Goal: Entertainment & Leisure: Consume media (video, audio)

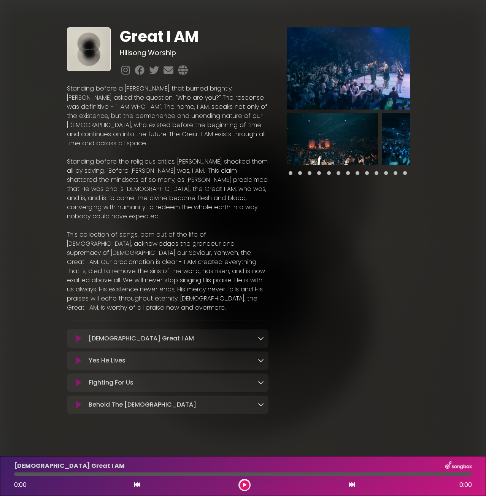
click at [118, 334] on p "Yahweh Great I AM Loading Track..." at bounding box center [141, 338] width 105 height 9
click at [261, 335] on icon at bounding box center [261, 338] width 6 height 6
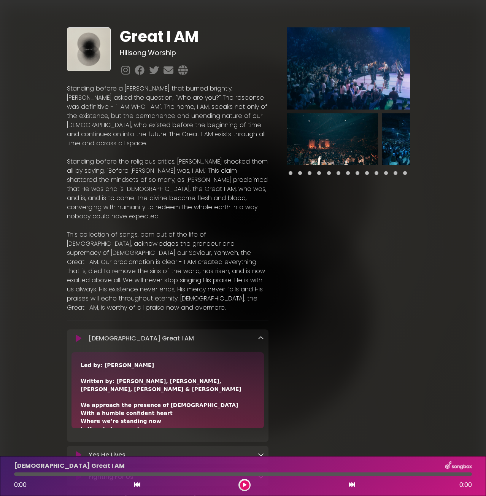
click at [78, 335] on icon at bounding box center [79, 339] width 6 height 8
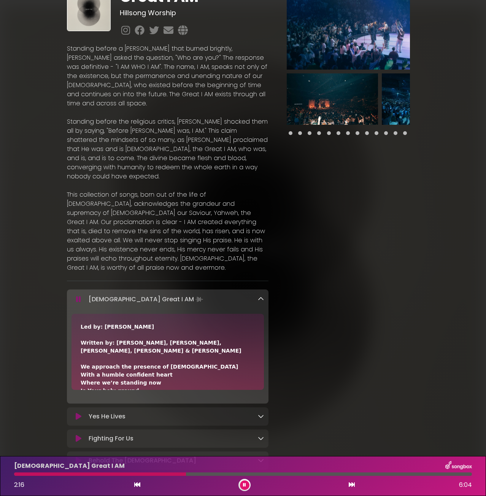
scroll to position [76, 0]
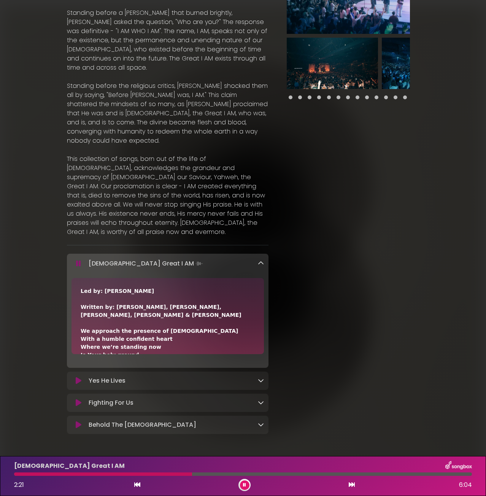
click at [108, 398] on p "Fighting For Us Loading Track..." at bounding box center [111, 402] width 45 height 9
click at [258, 399] on icon at bounding box center [261, 402] width 6 height 6
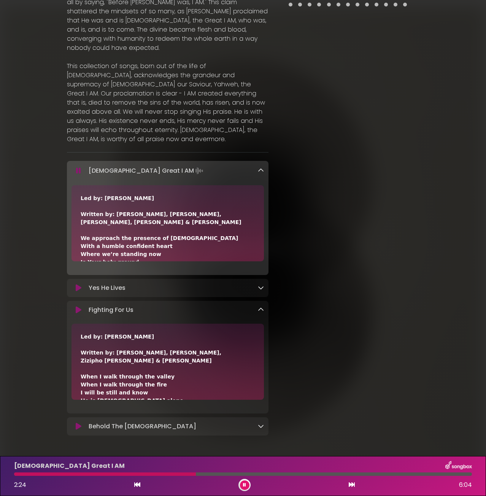
scroll to position [170, 0]
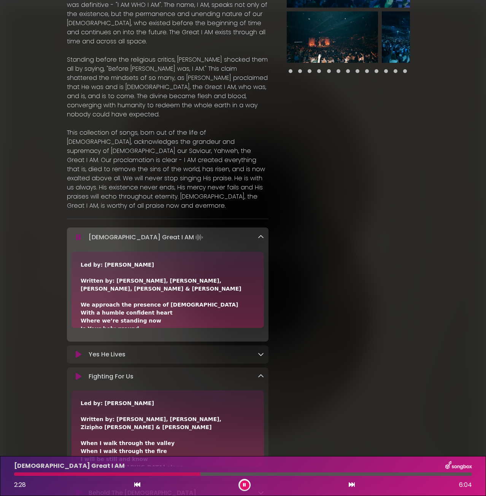
scroll to position [94, 0]
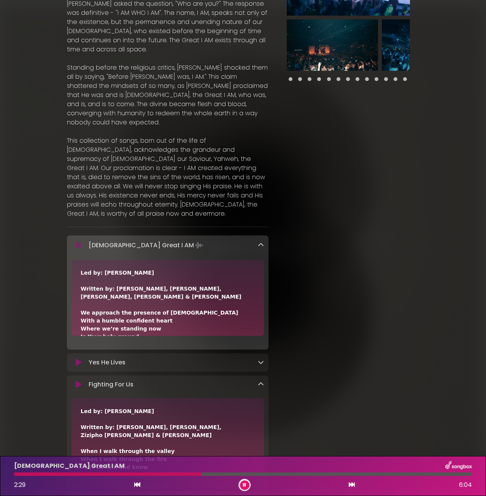
click at [130, 380] on p "Fighting For Us Loading Track..." at bounding box center [111, 384] width 45 height 9
click at [76, 381] on icon at bounding box center [79, 385] width 6 height 8
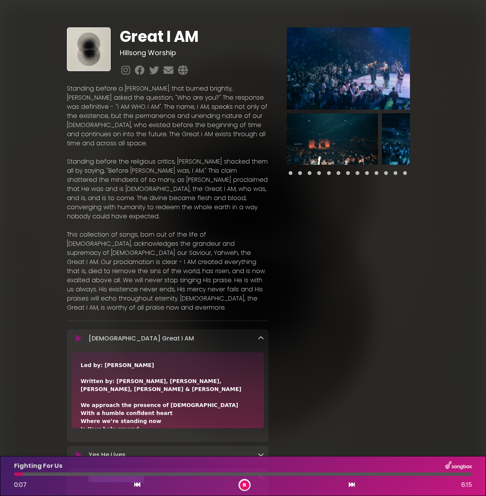
scroll to position [170, 0]
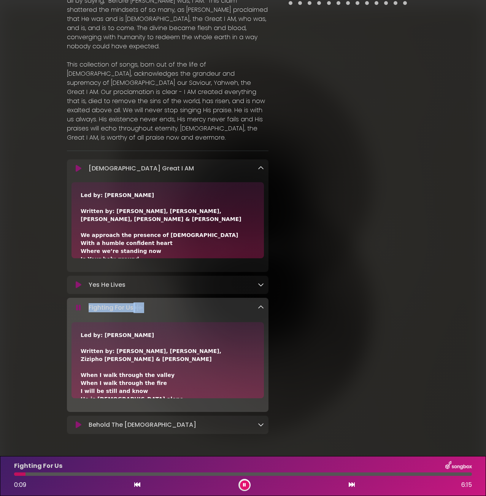
click at [125, 302] on p "Fighting For Us Loading Track..." at bounding box center [117, 307] width 56 height 11
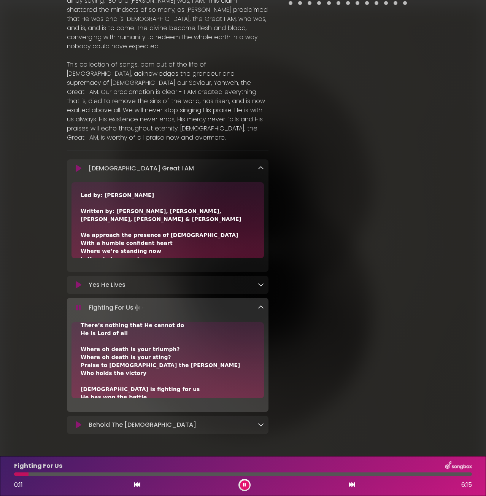
scroll to position [45, 0]
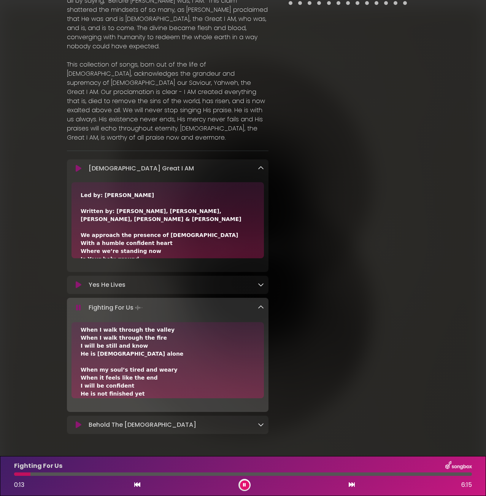
click at [81, 165] on icon at bounding box center [79, 169] width 6 height 8
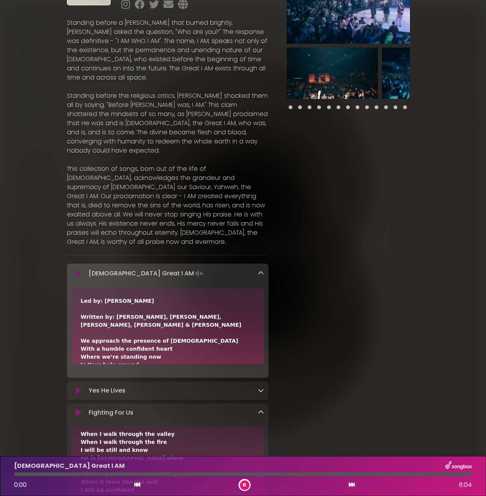
scroll to position [0, 0]
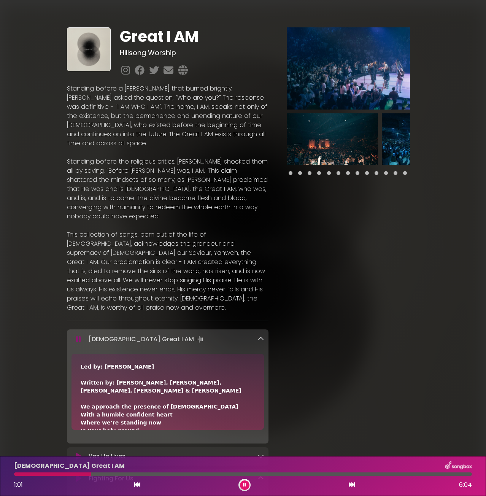
drag, startPoint x: 18, startPoint y: 473, endPoint x: 91, endPoint y: 475, distance: 73.1
click at [91, 475] on div at bounding box center [52, 473] width 77 height 3
drag, startPoint x: 91, startPoint y: 475, endPoint x: 112, endPoint y: 476, distance: 20.9
click at [112, 476] on div "[DEMOGRAPHIC_DATA] Great I AM 1:15 6:04" at bounding box center [243, 476] width 467 height 30
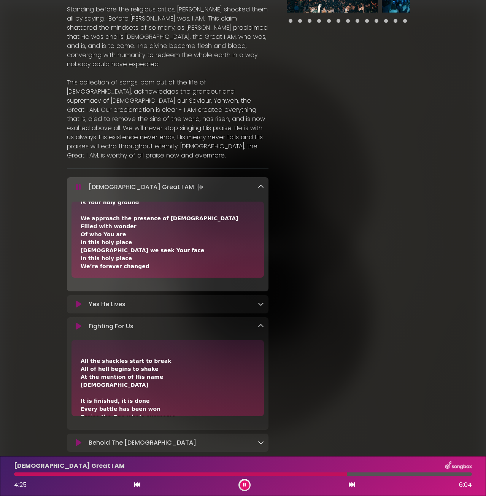
scroll to position [304, 0]
click at [80, 300] on icon at bounding box center [79, 304] width 6 height 8
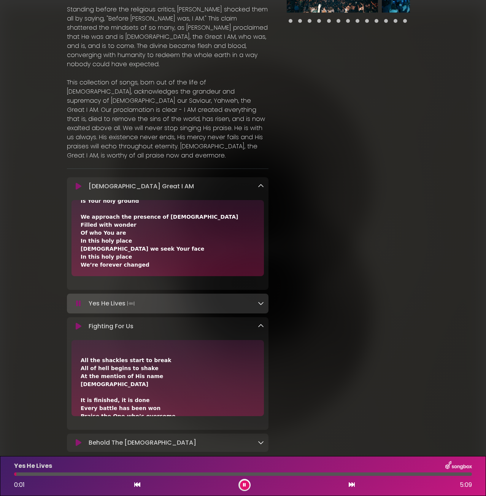
click at [243, 483] on icon at bounding box center [244, 485] width 3 height 5
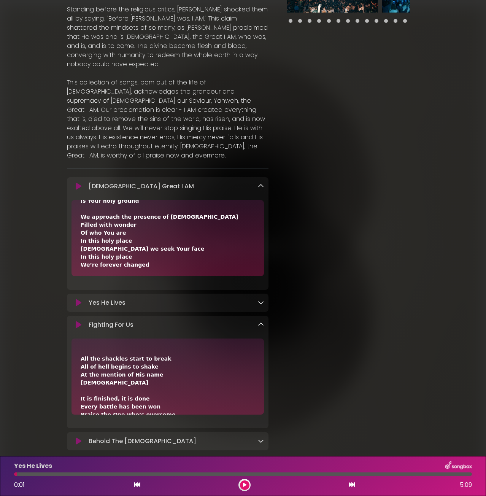
drag, startPoint x: 30, startPoint y: 474, endPoint x: 118, endPoint y: 474, distance: 87.9
click at [118, 474] on div at bounding box center [243, 473] width 458 height 3
click at [246, 485] on icon at bounding box center [244, 485] width 3 height 5
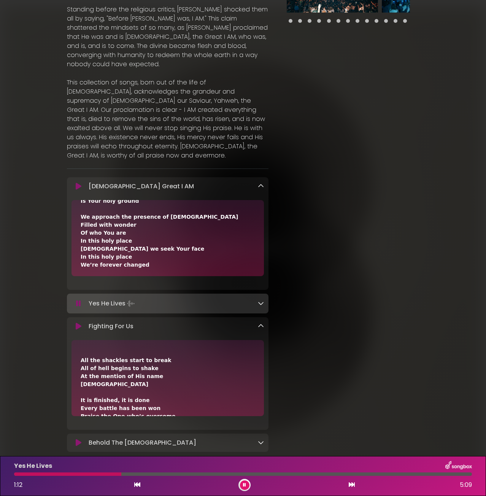
drag, startPoint x: 118, startPoint y: 473, endPoint x: 114, endPoint y: 460, distance: 14.0
click at [118, 473] on div at bounding box center [67, 473] width 107 height 3
click at [78, 183] on icon at bounding box center [79, 187] width 6 height 8
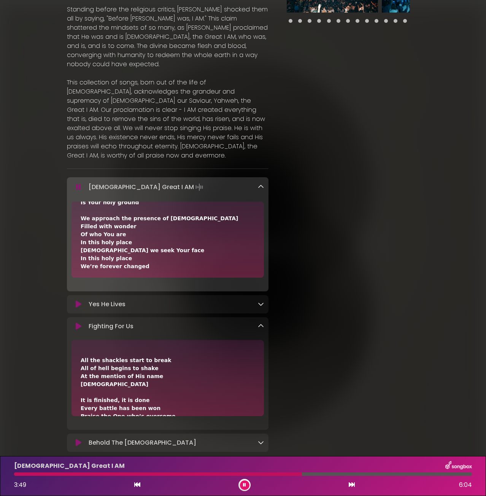
drag, startPoint x: 14, startPoint y: 474, endPoint x: 302, endPoint y: 473, distance: 287.9
click at [302, 473] on div at bounding box center [158, 473] width 288 height 3
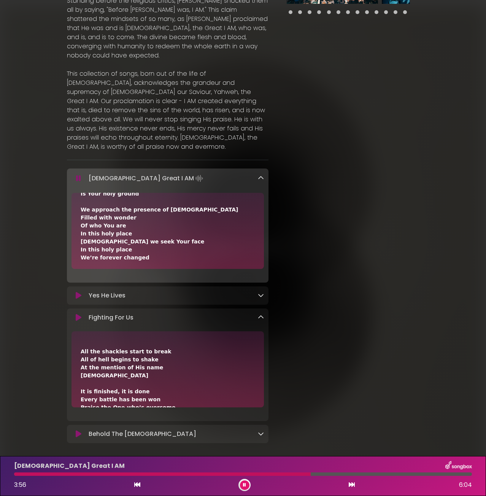
scroll to position [170, 0]
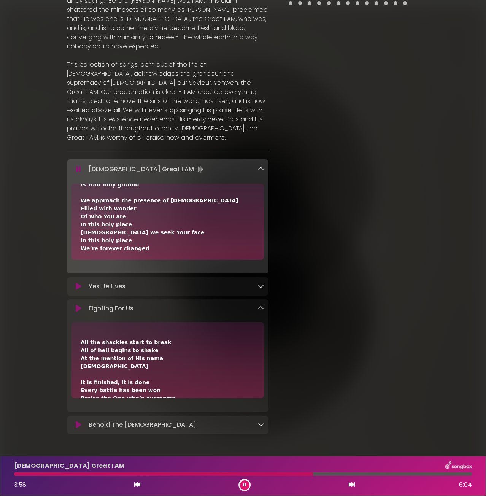
click at [264, 282] on div at bounding box center [261, 286] width 6 height 9
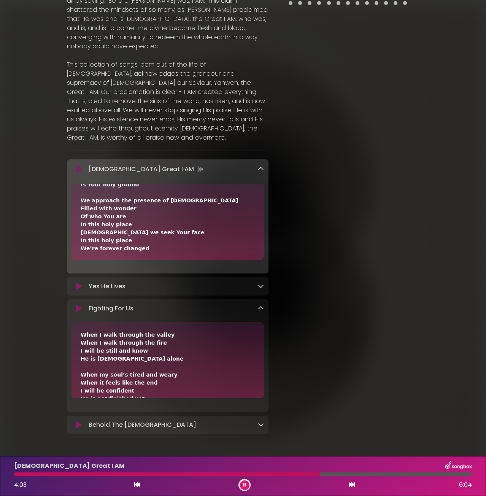
scroll to position [0, 0]
click at [260, 283] on icon at bounding box center [261, 286] width 6 height 6
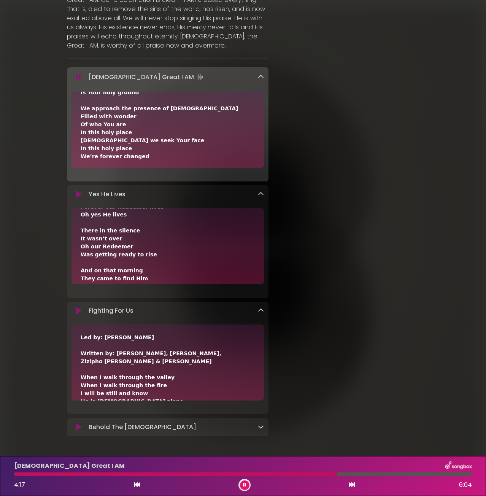
scroll to position [264, 0]
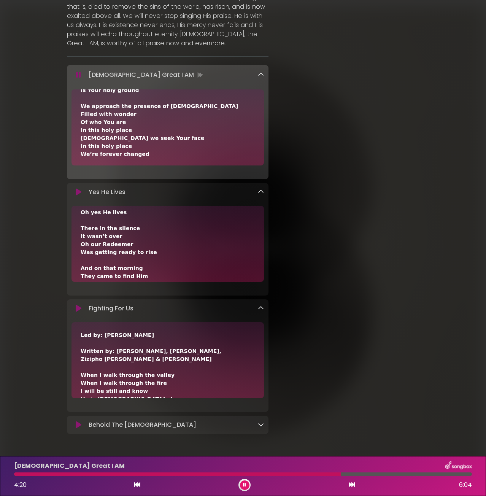
click at [261, 421] on icon at bounding box center [261, 424] width 6 height 6
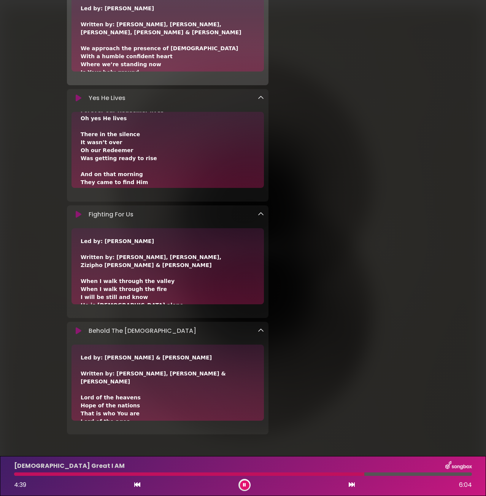
scroll to position [359, 0]
drag, startPoint x: 327, startPoint y: 274, endPoint x: 358, endPoint y: 196, distance: 83.8
click at [358, 196] on div at bounding box center [348, 53] width 151 height 769
click at [77, 210] on icon at bounding box center [79, 214] width 6 height 8
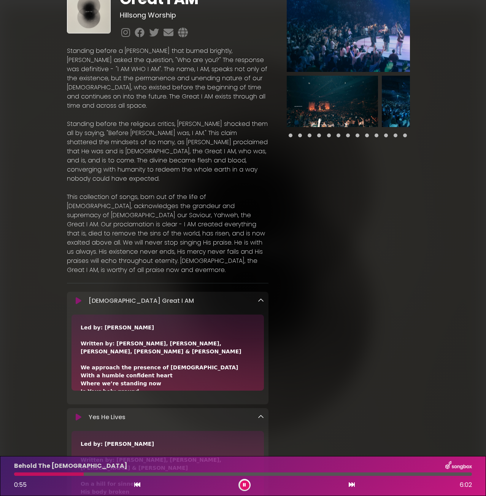
scroll to position [0, 0]
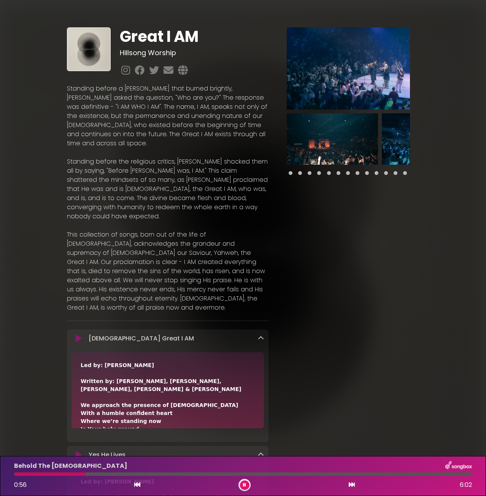
click at [379, 238] on div at bounding box center [348, 411] width 151 height 769
click at [243, 485] on icon at bounding box center [244, 485] width 3 height 5
